Goal: Task Accomplishment & Management: Use online tool/utility

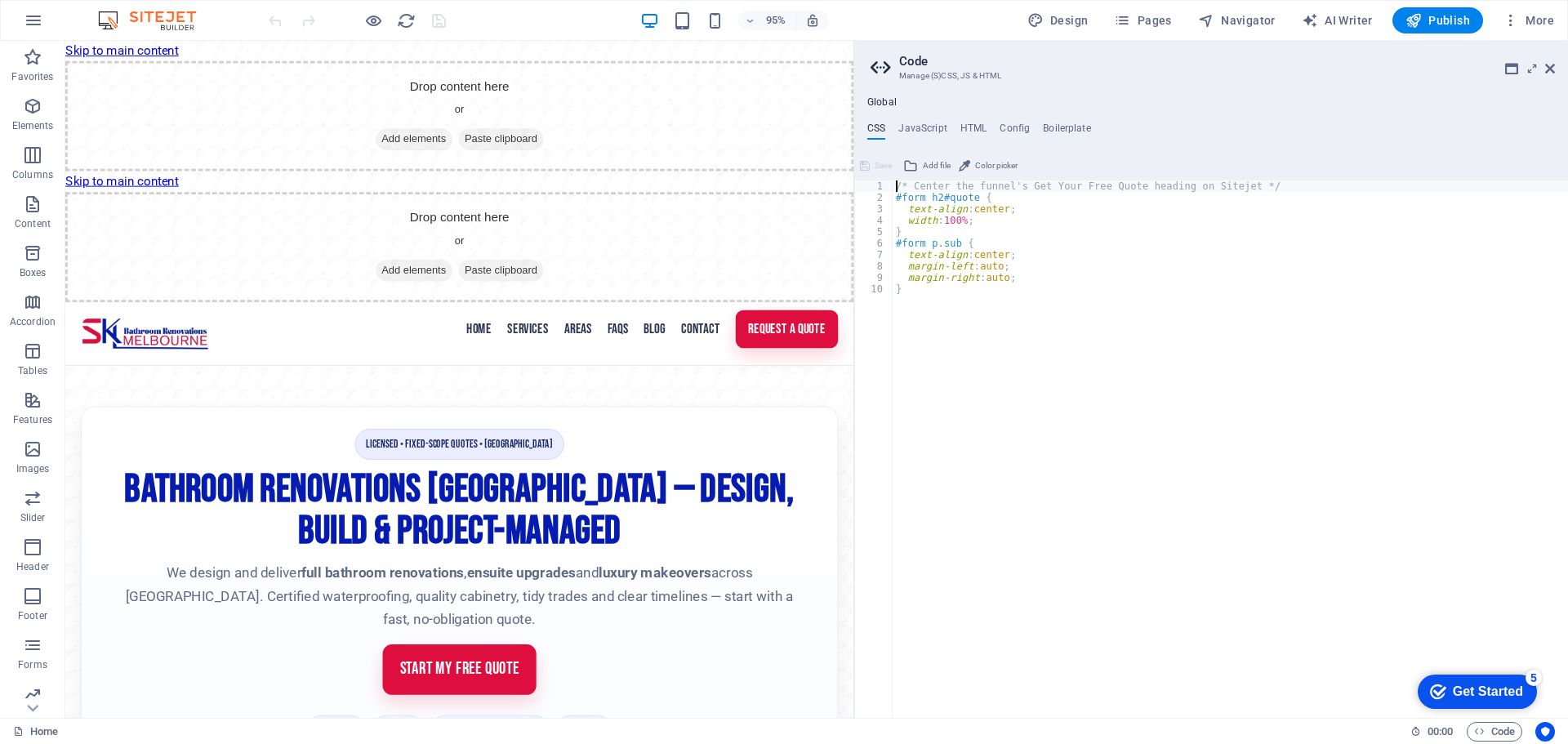
scroll to position [665, 0]
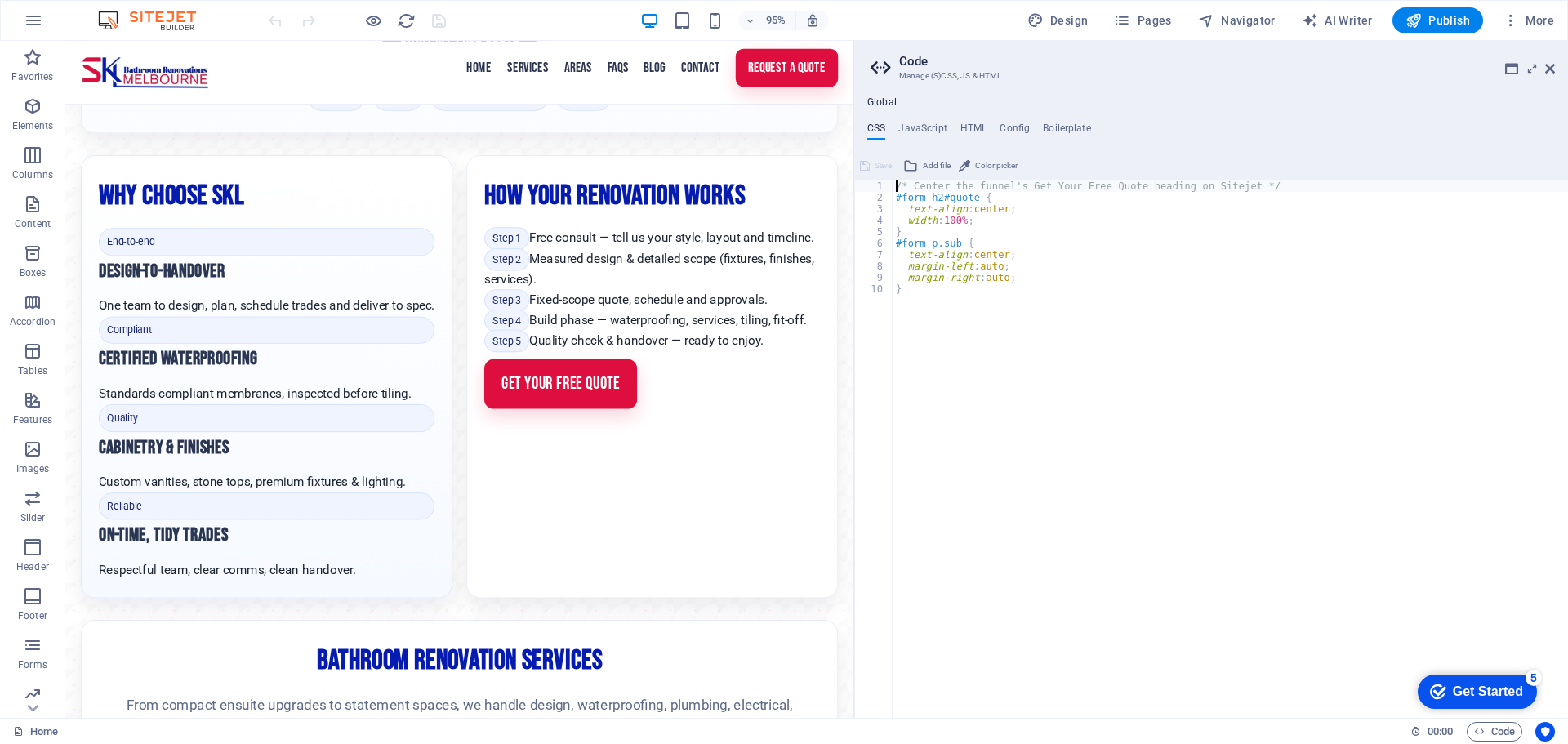
click at [981, 121] on div "Global CSS JavaScript HTML Config Boilerplate /* Center the funnel's Get Your F…" at bounding box center [1211, 407] width 714 height 621
click at [1026, 129] on h4 "Config" at bounding box center [1014, 131] width 30 height 18
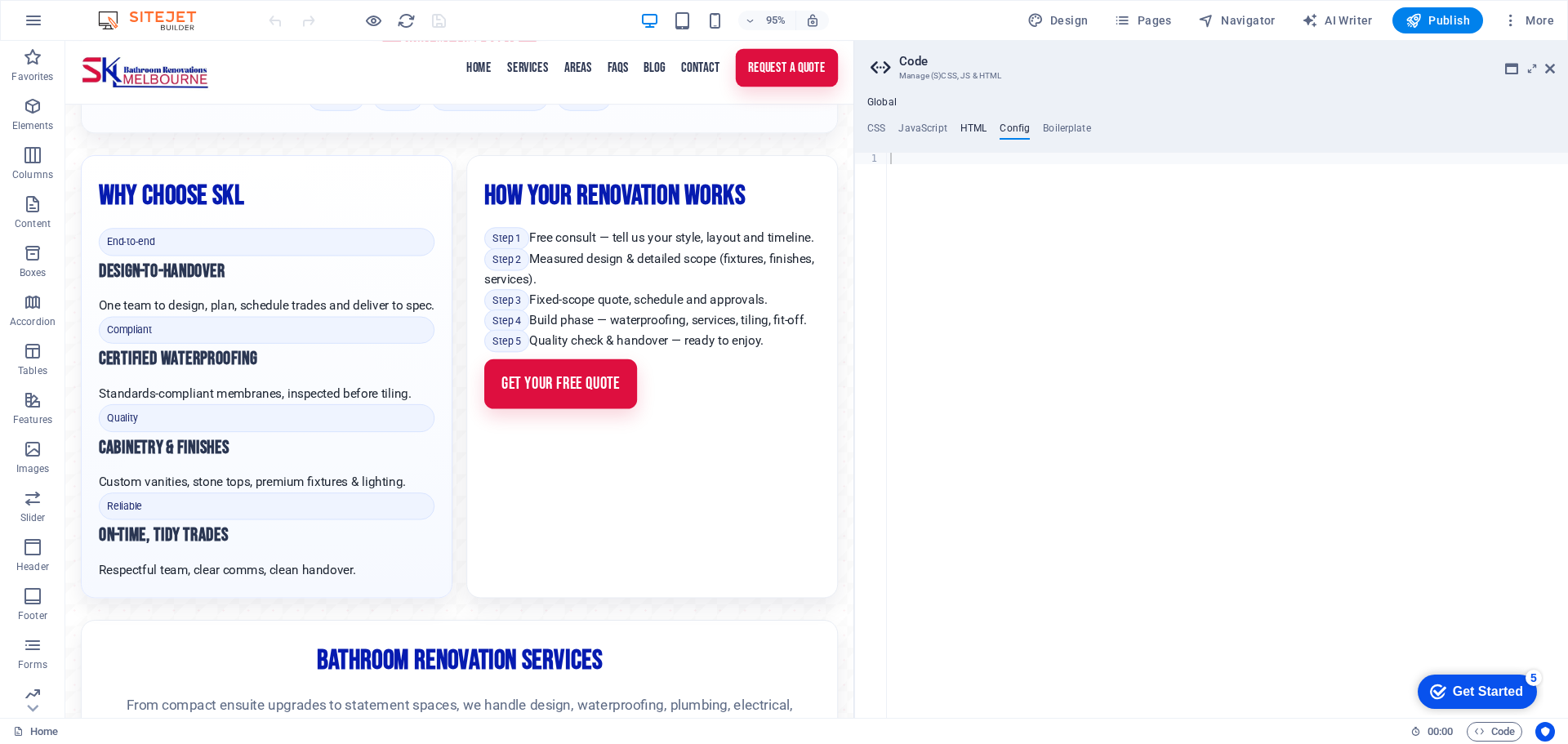
click at [970, 131] on h4 "HTML" at bounding box center [974, 131] width 27 height 18
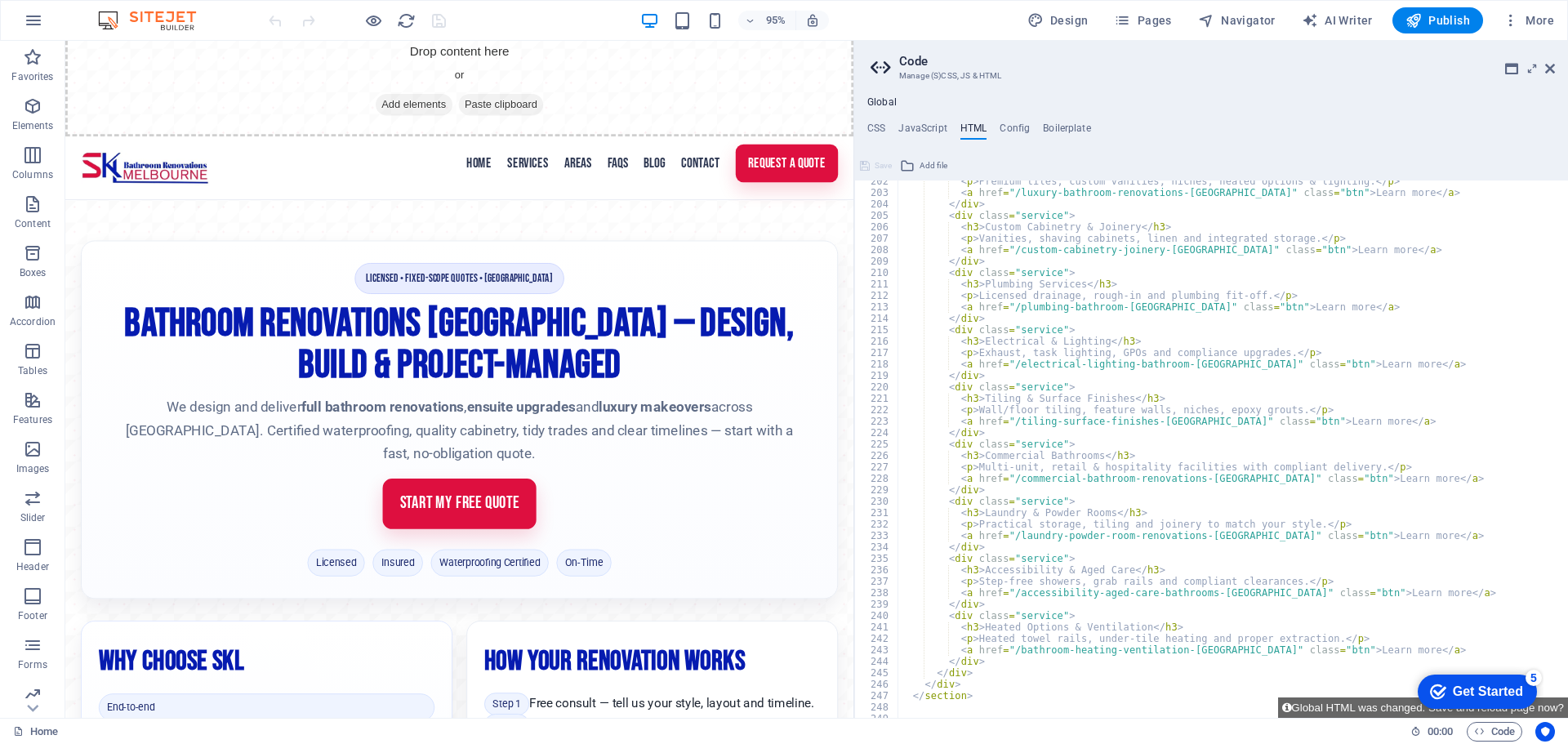
scroll to position [2450, 0]
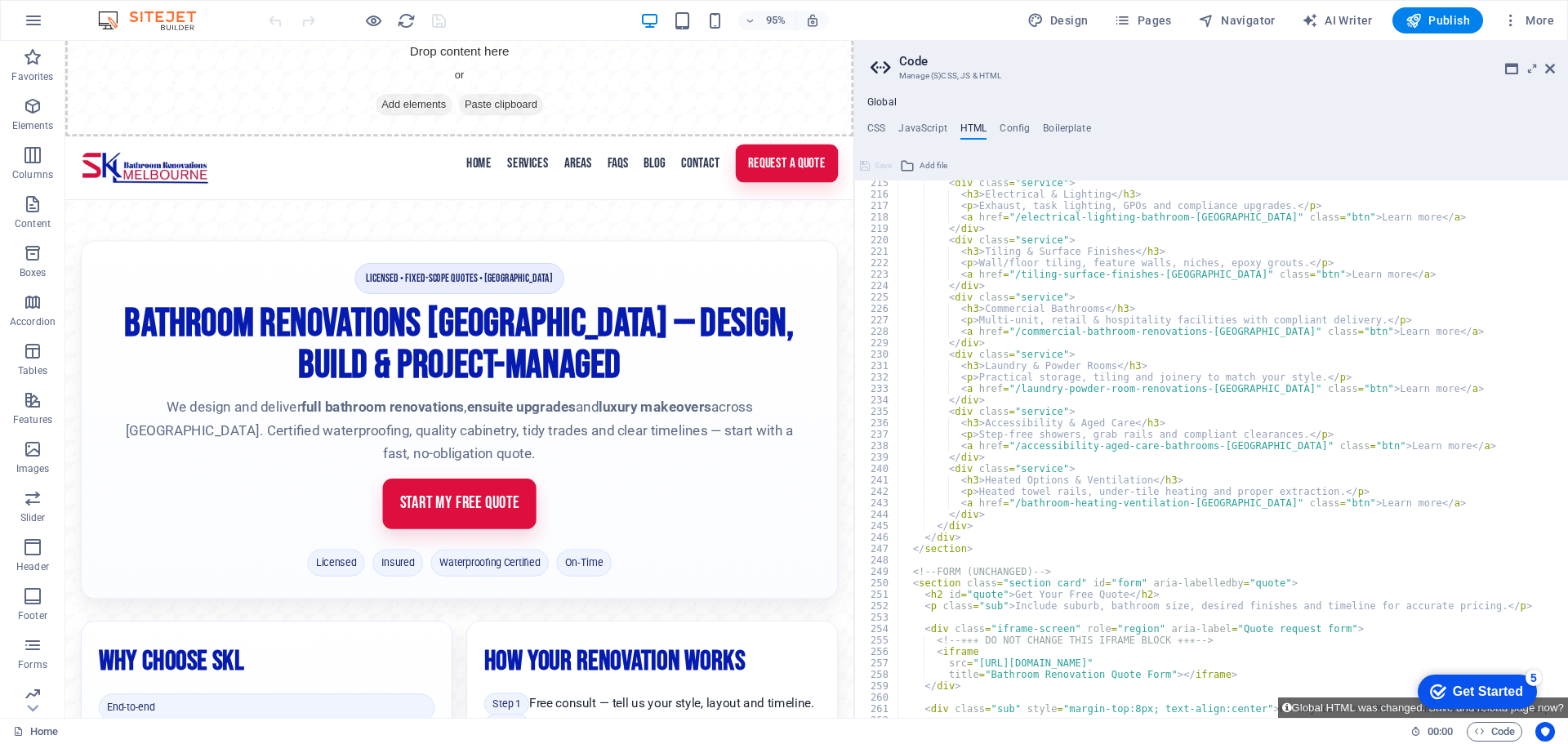
type textarea "F"
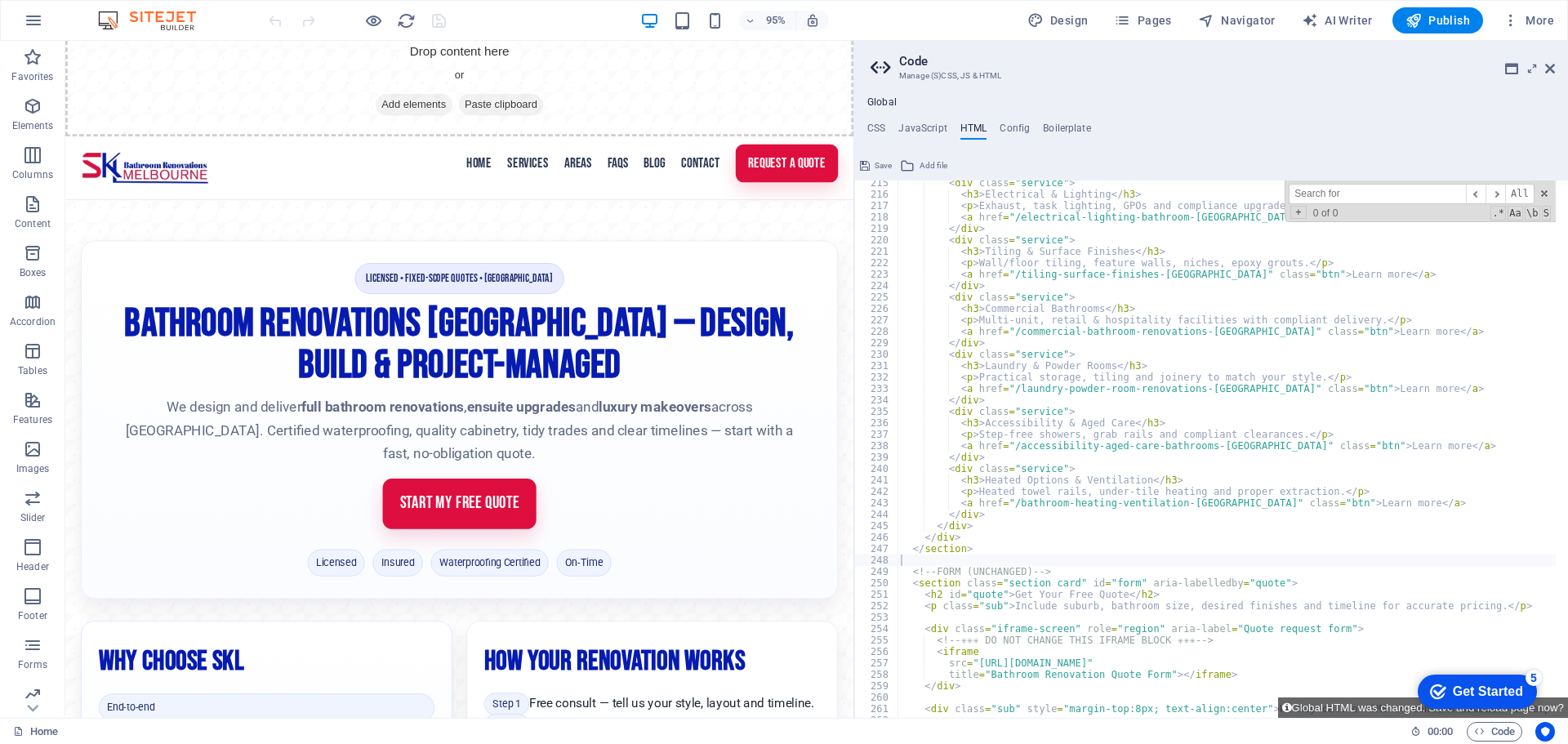
click at [1319, 193] on input at bounding box center [1377, 194] width 177 height 20
paste input "elfsight"
click at [1359, 200] on input "elfsight" at bounding box center [1377, 194] width 177 height 20
type input "elfsight"
click at [1543, 192] on span at bounding box center [1544, 193] width 11 height 11
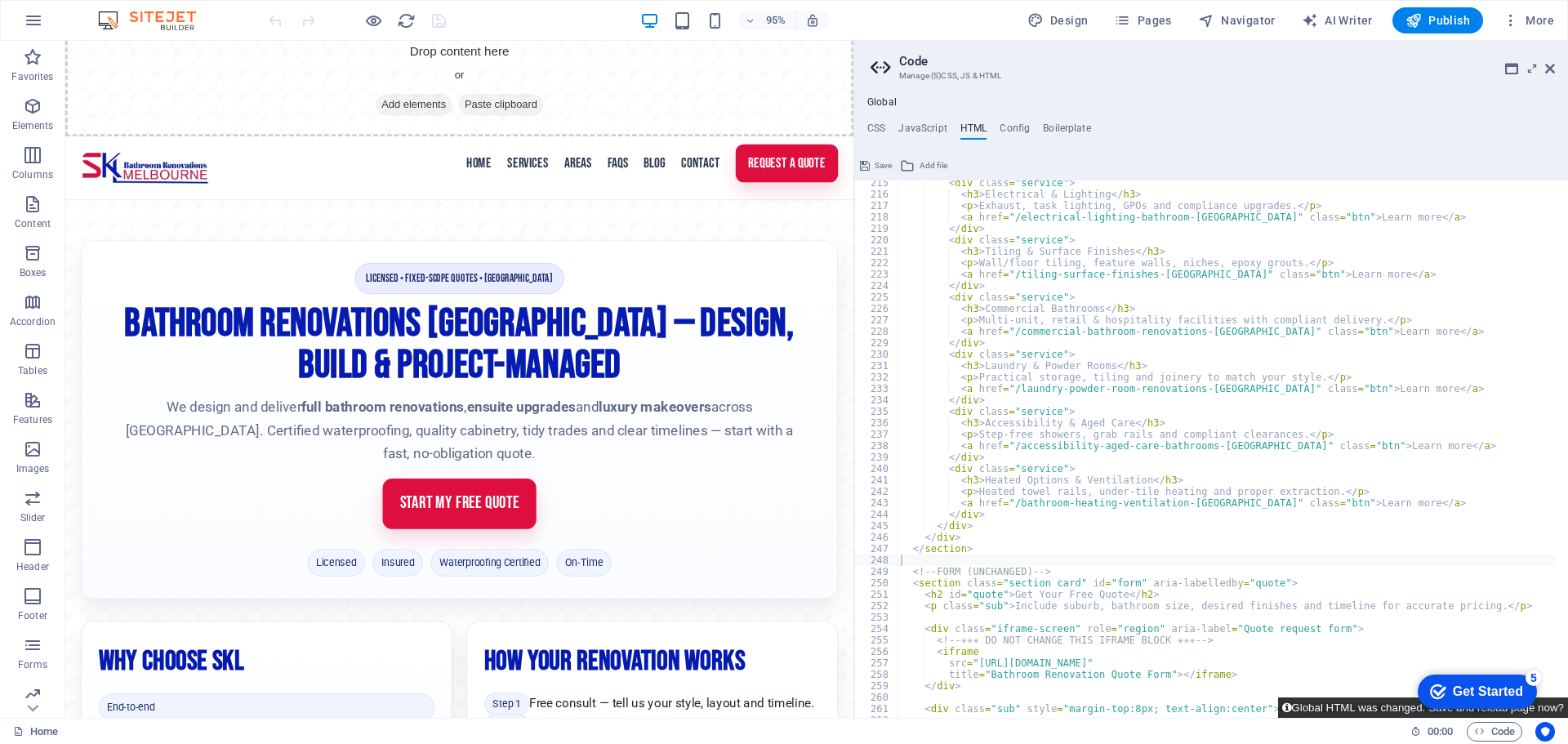
click at [1341, 707] on button "Global HTML was changed. Save and reload page now?" at bounding box center [1422, 707] width 290 height 20
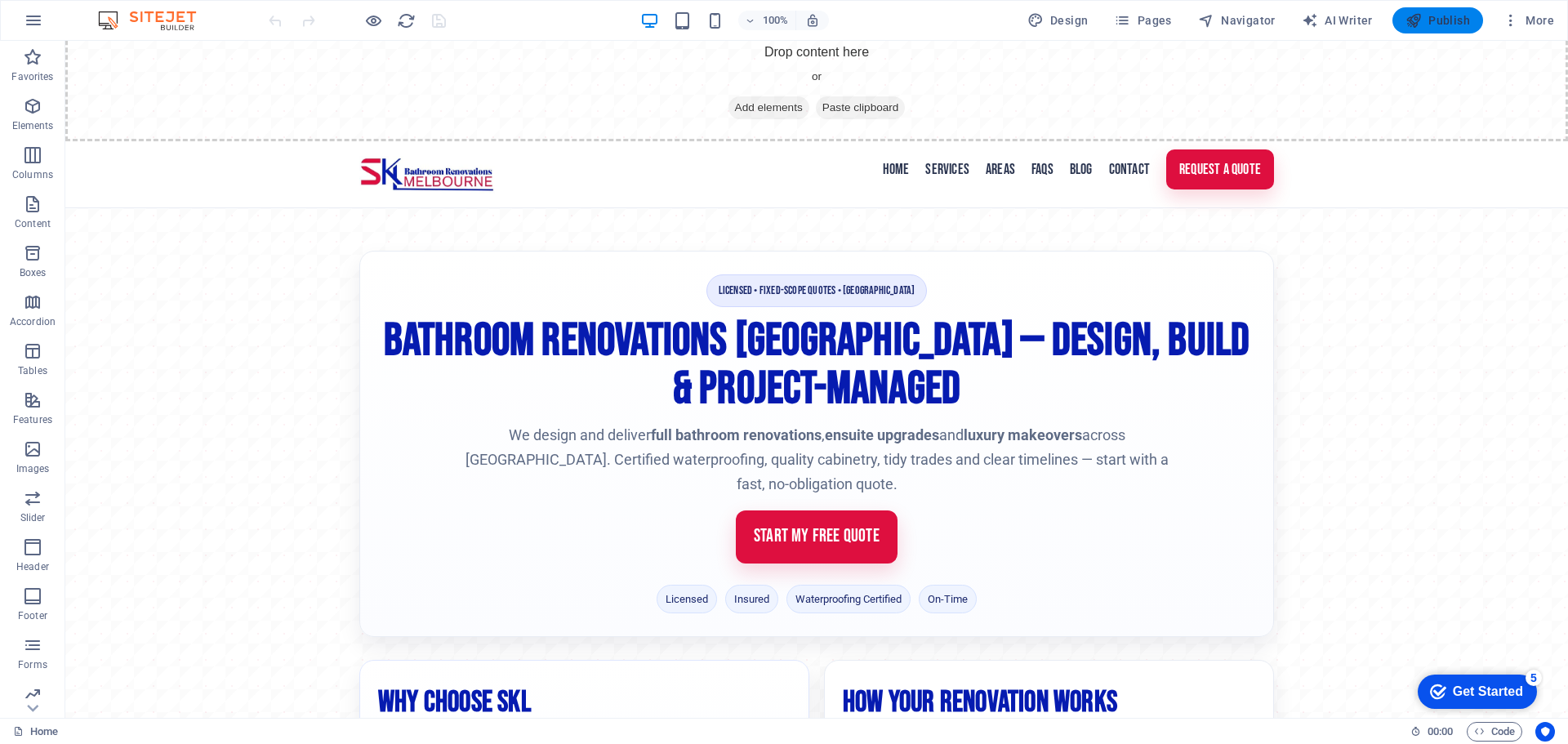
click at [1443, 20] on span "Publish" at bounding box center [1438, 20] width 65 height 16
